Goal: Task Accomplishment & Management: Manage account settings

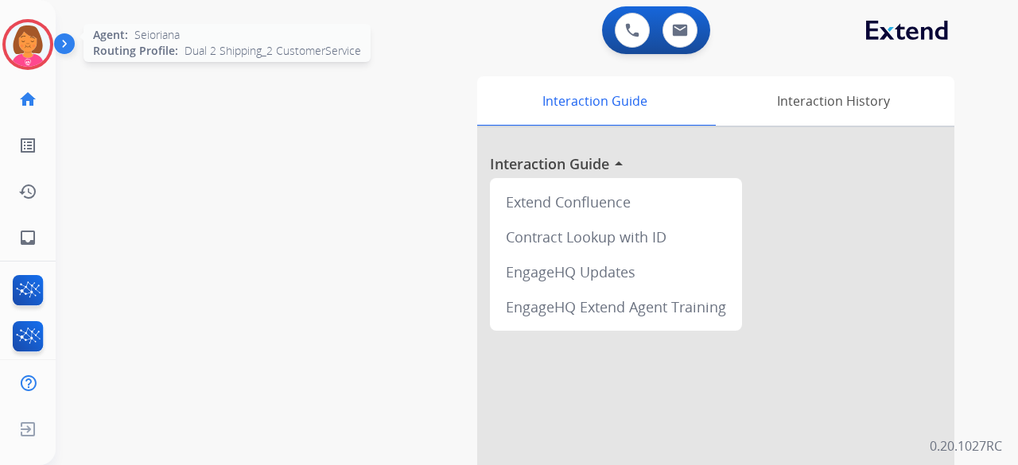
click at [21, 47] on img at bounding box center [28, 44] width 45 height 45
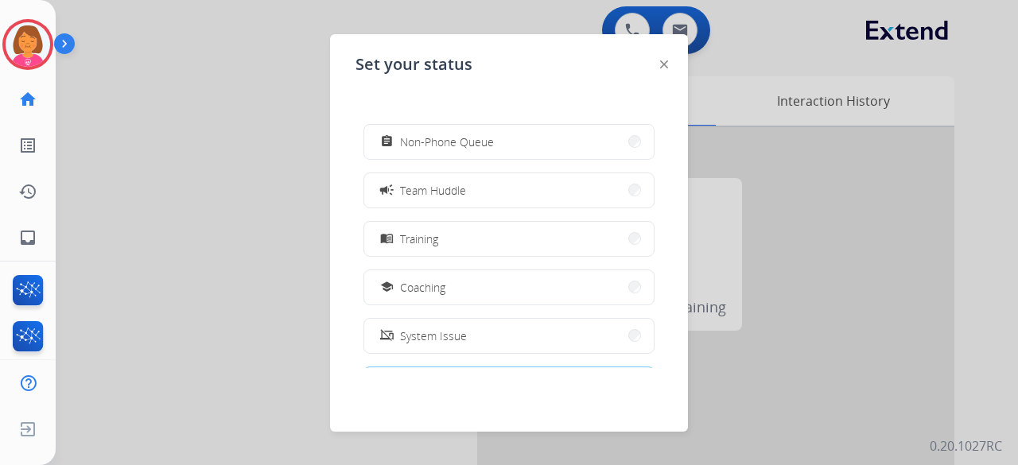
scroll to position [251, 0]
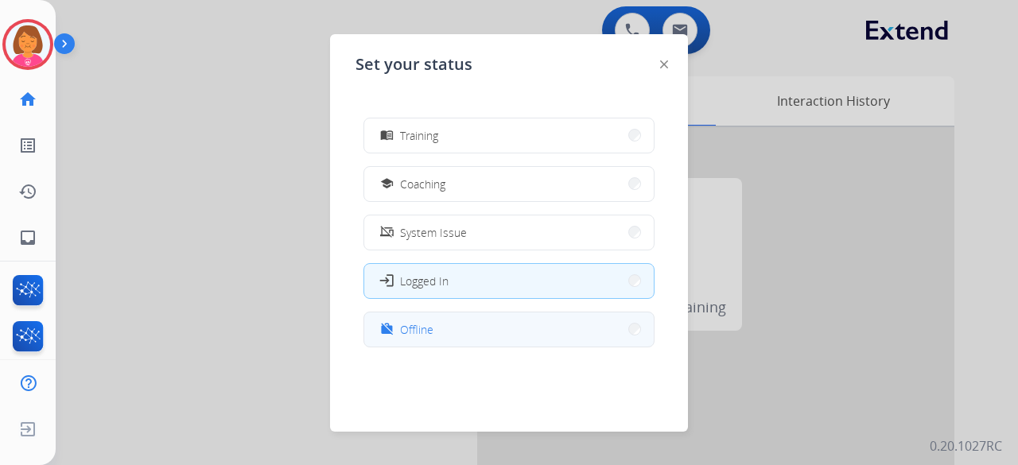
click at [467, 339] on button "work_off Offline" at bounding box center [508, 329] width 289 height 34
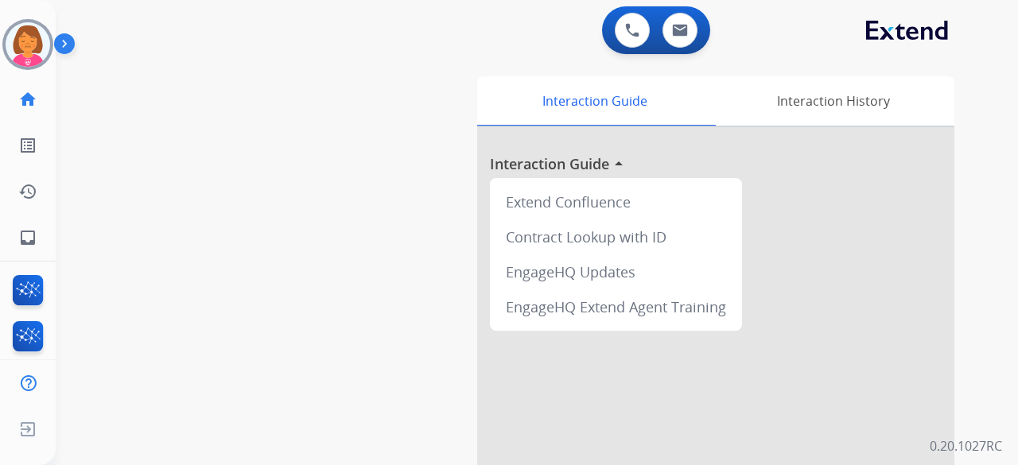
click at [350, 273] on div "swap_horiz Break voice bridge close_fullscreen Connect 3-Way Call merge_type Se…" at bounding box center [518, 388] width 924 height 663
